Goal: Obtain resource: Obtain resource

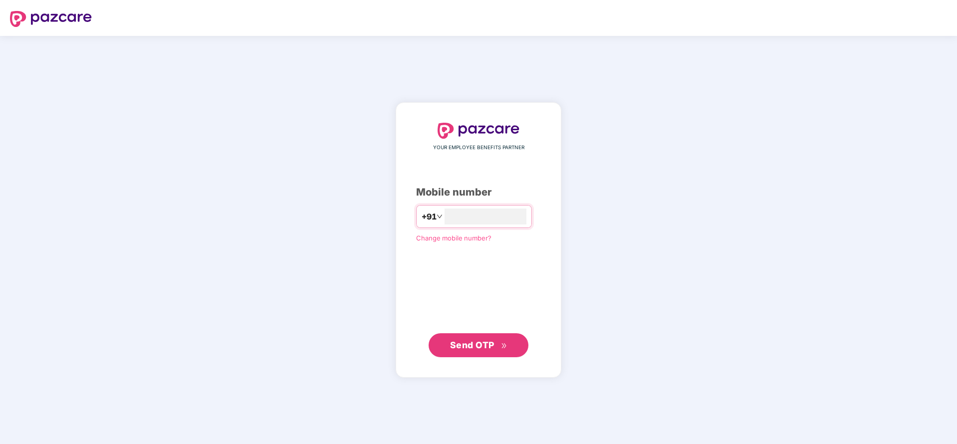
drag, startPoint x: 477, startPoint y: 280, endPoint x: 461, endPoint y: 236, distance: 46.1
click at [470, 262] on div "YOUR EMPLOYEE BENEFITS PARTNER Mobile number +91 Change mobile number? Send OTP" at bounding box center [478, 240] width 125 height 235
click at [460, 217] on input "number" at bounding box center [486, 217] width 82 height 16
type input "**********"
click at [466, 334] on button "Send OTP" at bounding box center [479, 345] width 100 height 24
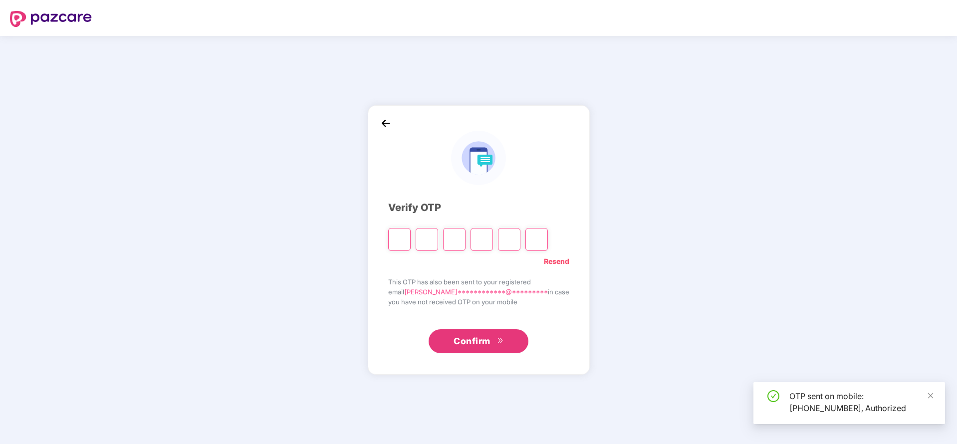
click at [438, 240] on input "Digit 2" at bounding box center [427, 239] width 22 height 23
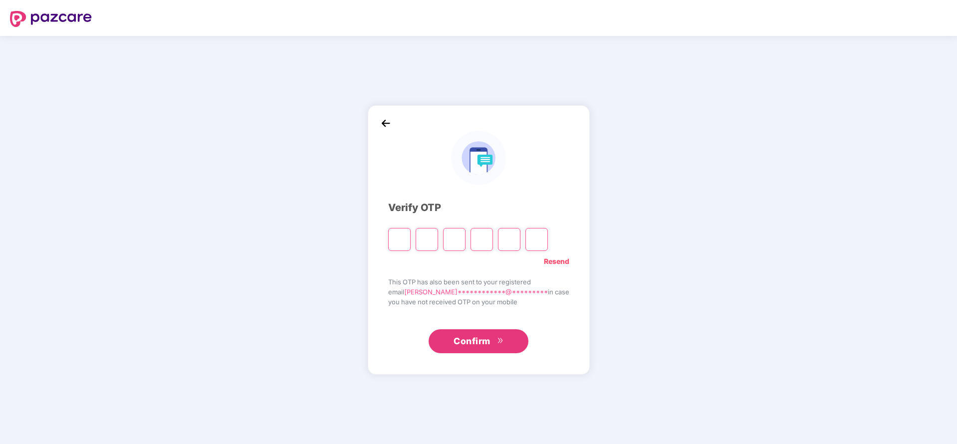
click at [407, 242] on input "Please enter verification code. Digit 1" at bounding box center [399, 239] width 22 height 23
click at [436, 236] on input "Digit 2" at bounding box center [427, 239] width 22 height 23
click at [411, 238] on input "Please enter verification code. Digit 1" at bounding box center [399, 239] width 22 height 23
click at [438, 236] on input "Digit 2" at bounding box center [427, 239] width 22 height 23
click at [411, 241] on input "Please enter verification code. Digit 1" at bounding box center [399, 239] width 22 height 23
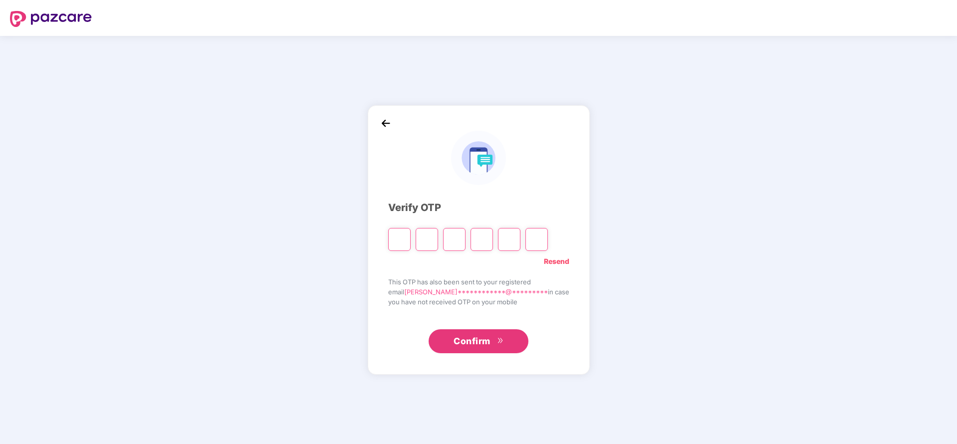
click at [438, 241] on input "Digit 2" at bounding box center [427, 239] width 22 height 23
click at [411, 240] on input "Please enter verification code. Digit 1" at bounding box center [399, 239] width 22 height 23
click at [436, 238] on input "Digit 2" at bounding box center [427, 239] width 22 height 23
click at [410, 242] on input "Please enter verification code. Digit 1" at bounding box center [399, 239] width 22 height 23
type input "*"
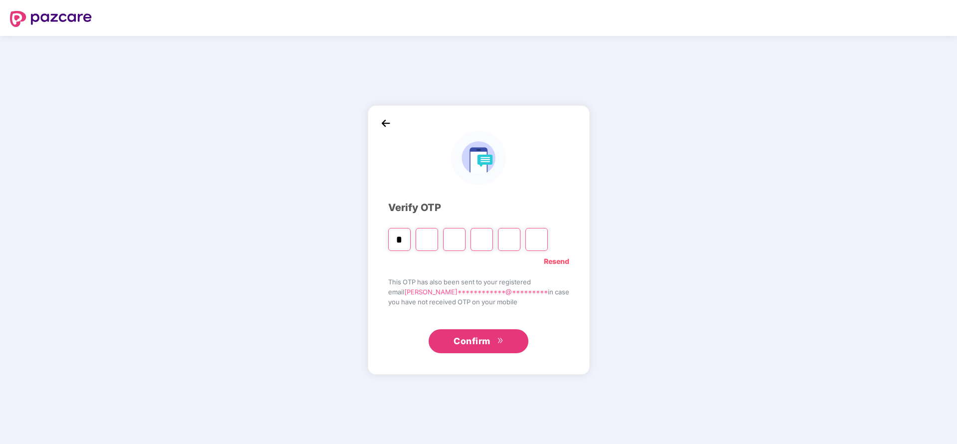
type input "*"
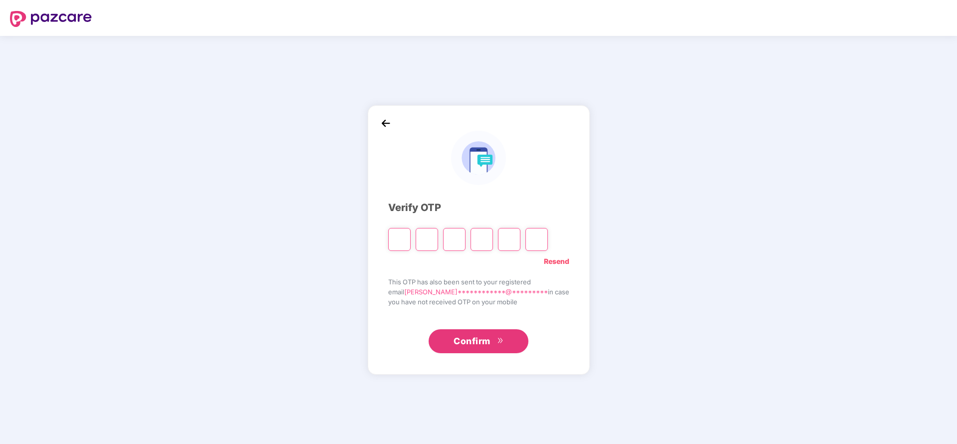
type input "*"
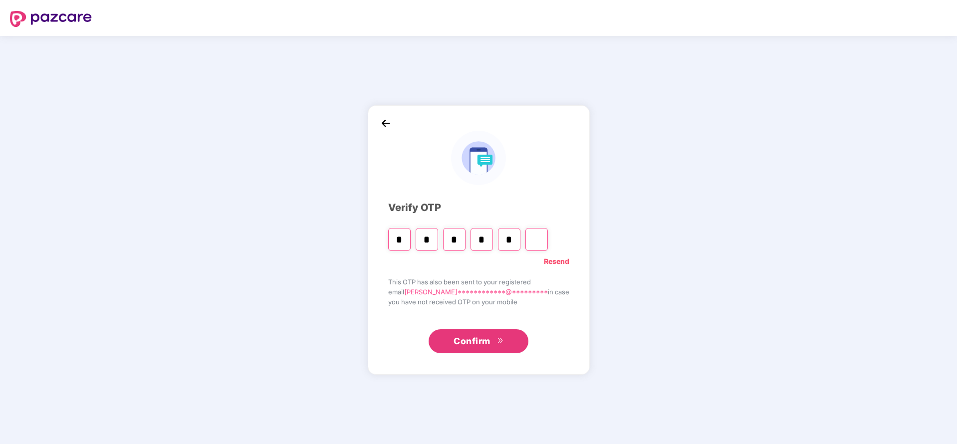
type input "*"
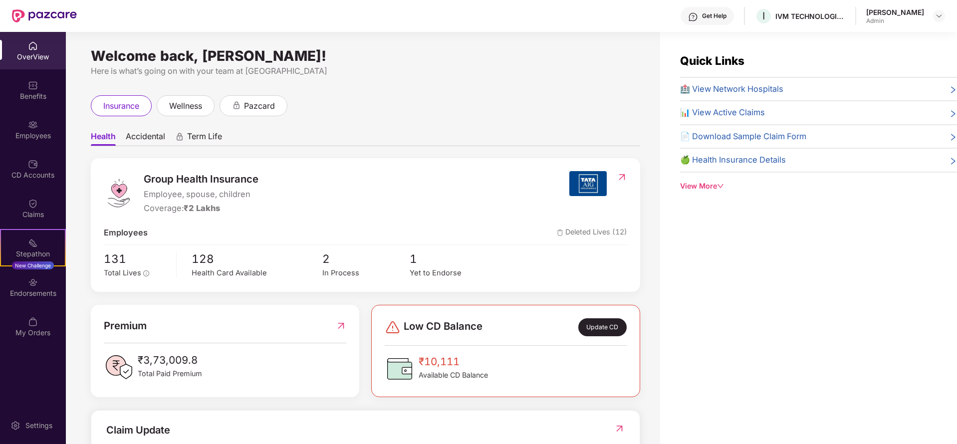
click at [791, 135] on span "📄 Download Sample Claim Form" at bounding box center [743, 136] width 126 height 13
click at [953, 139] on icon "right" at bounding box center [954, 137] width 8 height 8
click at [40, 85] on div "Benefits" at bounding box center [33, 89] width 66 height 37
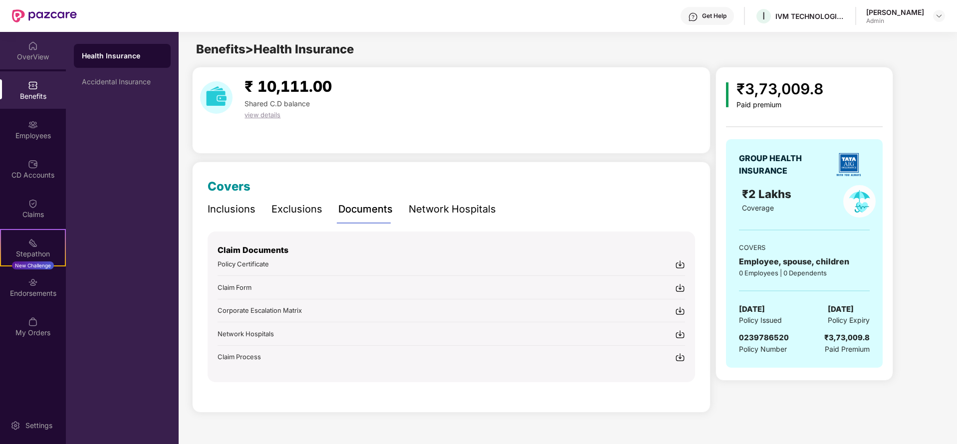
click at [37, 61] on div "OverView" at bounding box center [33, 50] width 66 height 37
